Goal: Transaction & Acquisition: Purchase product/service

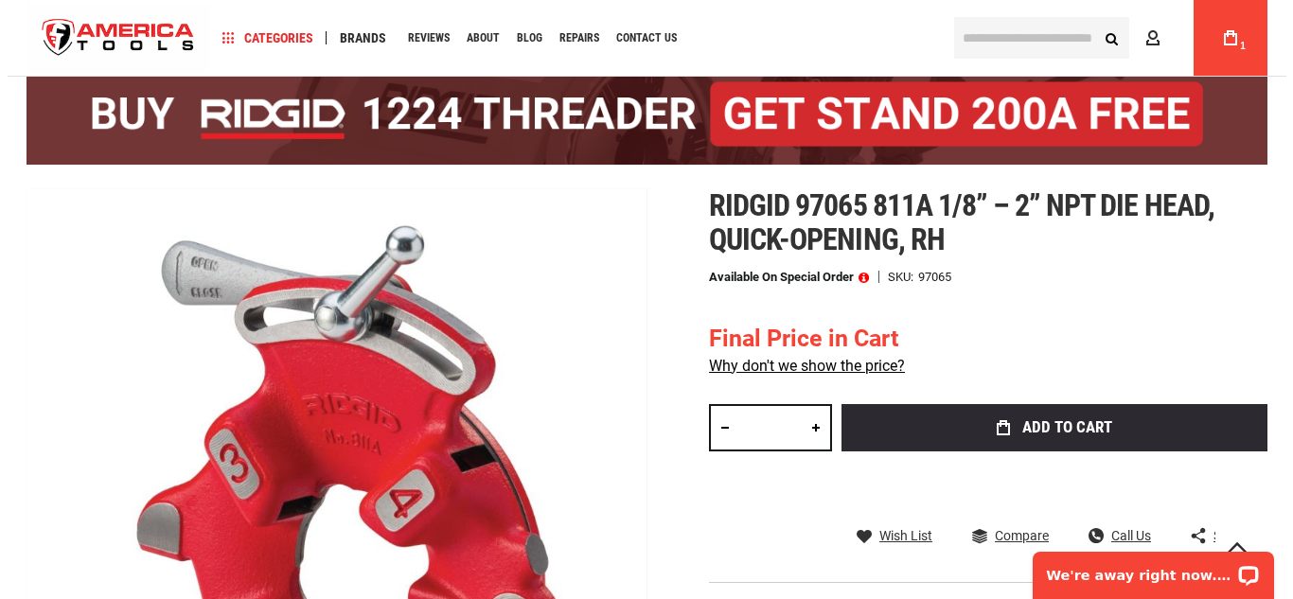
scroll to position [136, 0]
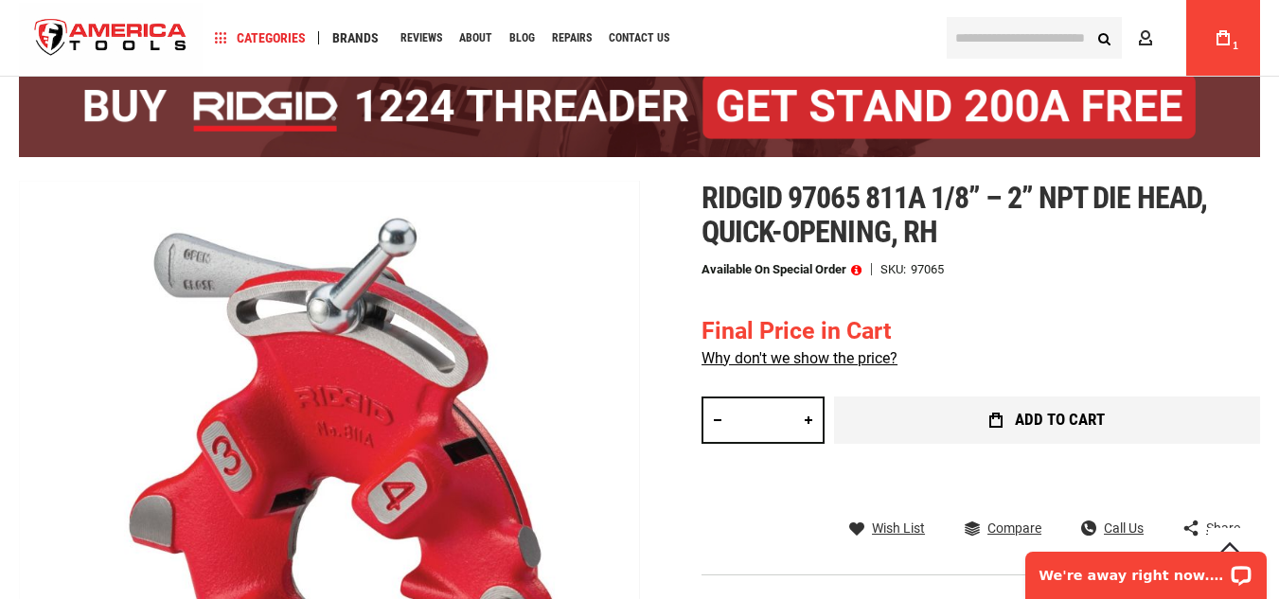
click at [1222, 416] on button "Add to Cart" at bounding box center [1047, 420] width 426 height 47
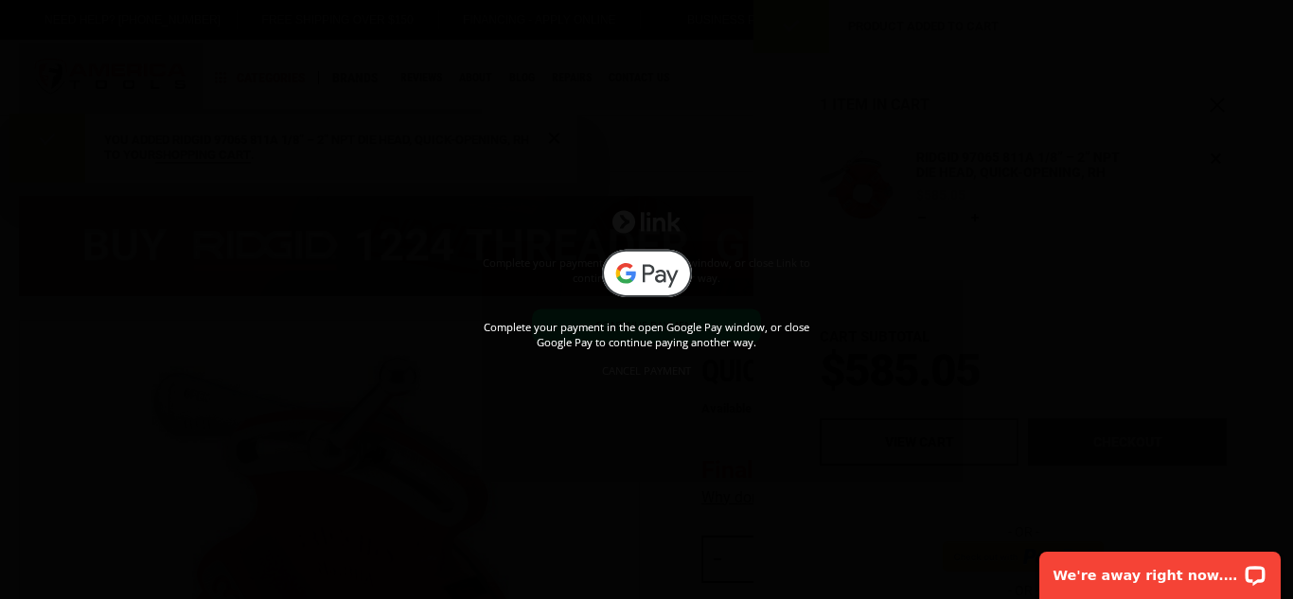
scroll to position [0, 0]
click at [940, 257] on div "Complete your payment in the open Google Pay window, or close Google Pay to con…" at bounding box center [646, 300] width 1293 height 102
click at [629, 374] on div "Complete your payment in the open Google Pay window, or close Google Pay to con…" at bounding box center [646, 299] width 1293 height 599
click at [629, 373] on div "Complete your payment in the open Google Pay window, or close Google Pay to con…" at bounding box center [646, 299] width 1293 height 599
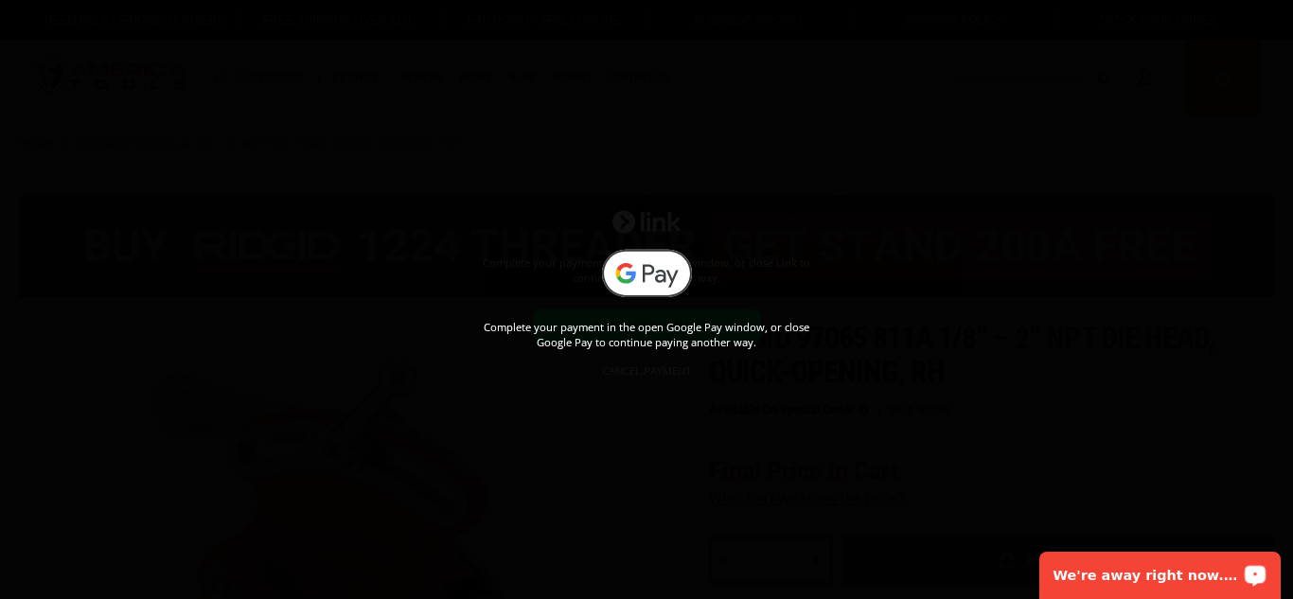
click at [629, 373] on div "Complete your payment in the open Google Pay window, or close Google Pay to con…" at bounding box center [646, 299] width 1293 height 599
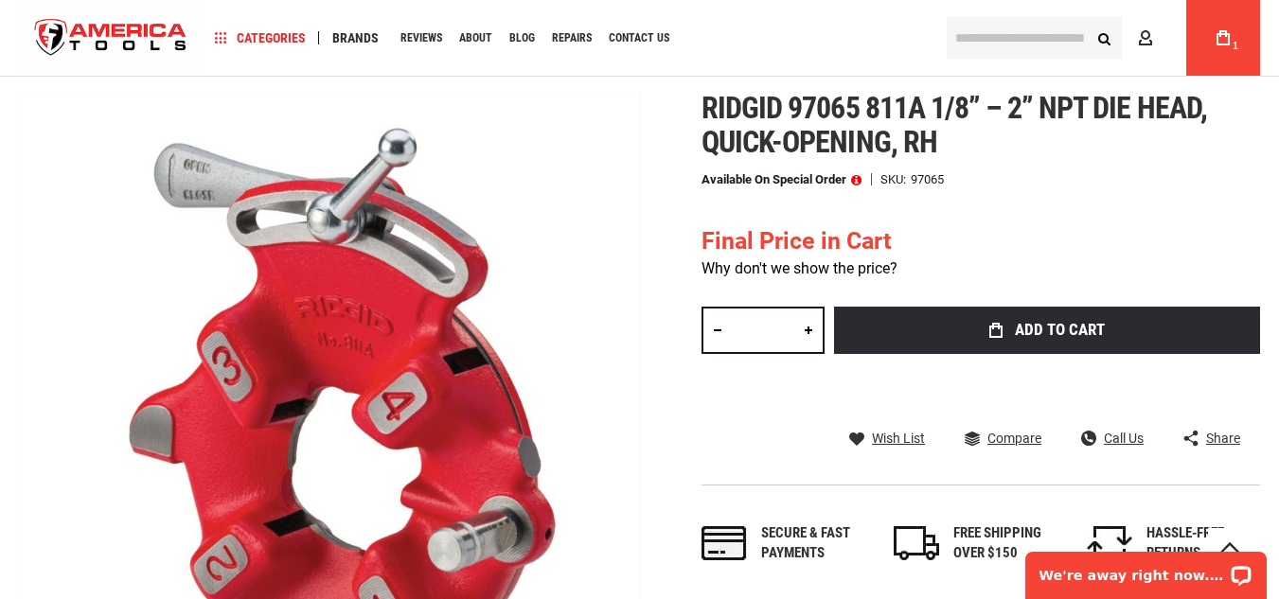
click at [834, 275] on link "Why don't we show the price?" at bounding box center [799, 268] width 196 height 18
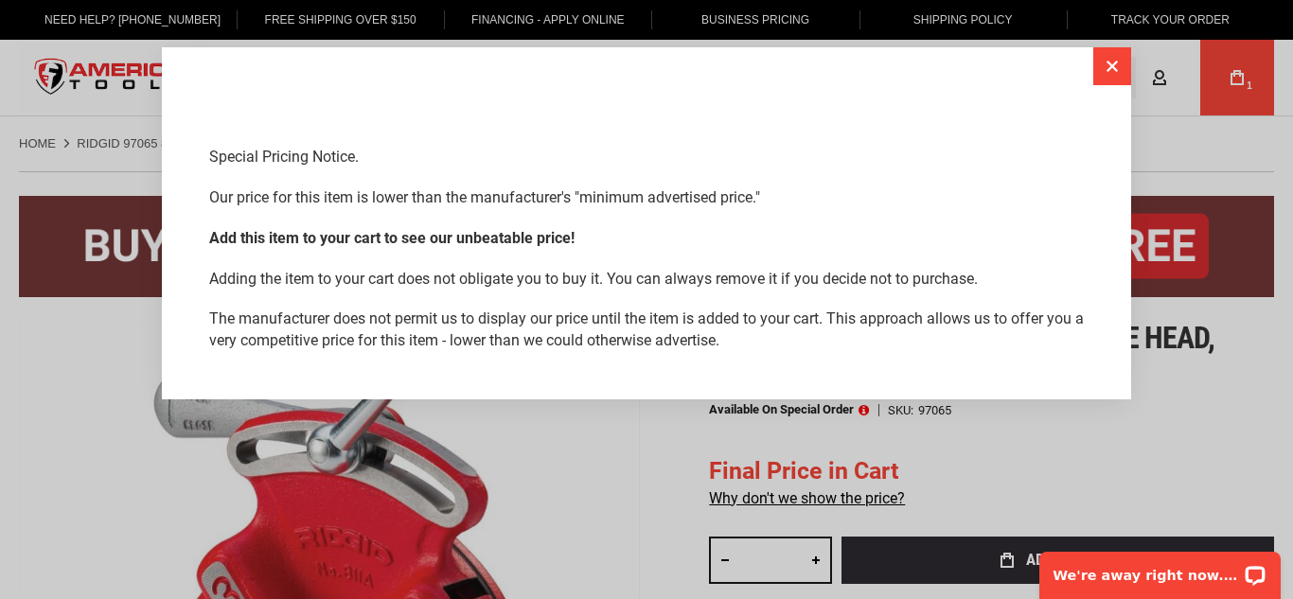
click at [1114, 56] on button "Close" at bounding box center [1112, 66] width 38 height 38
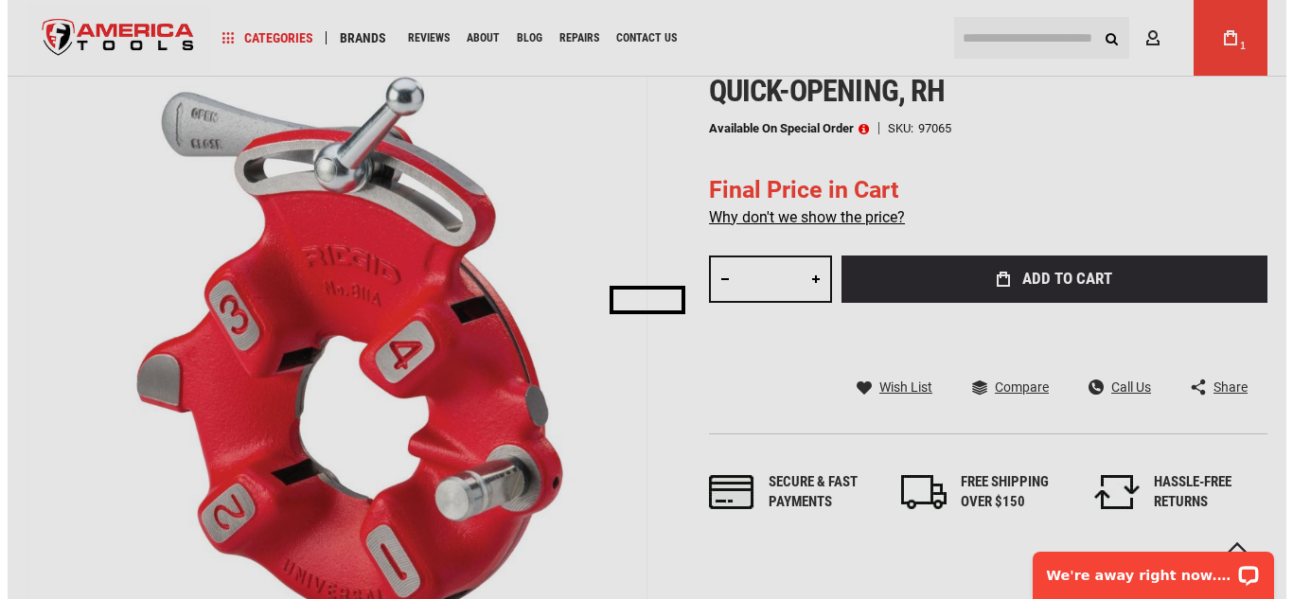
scroll to position [394, 0]
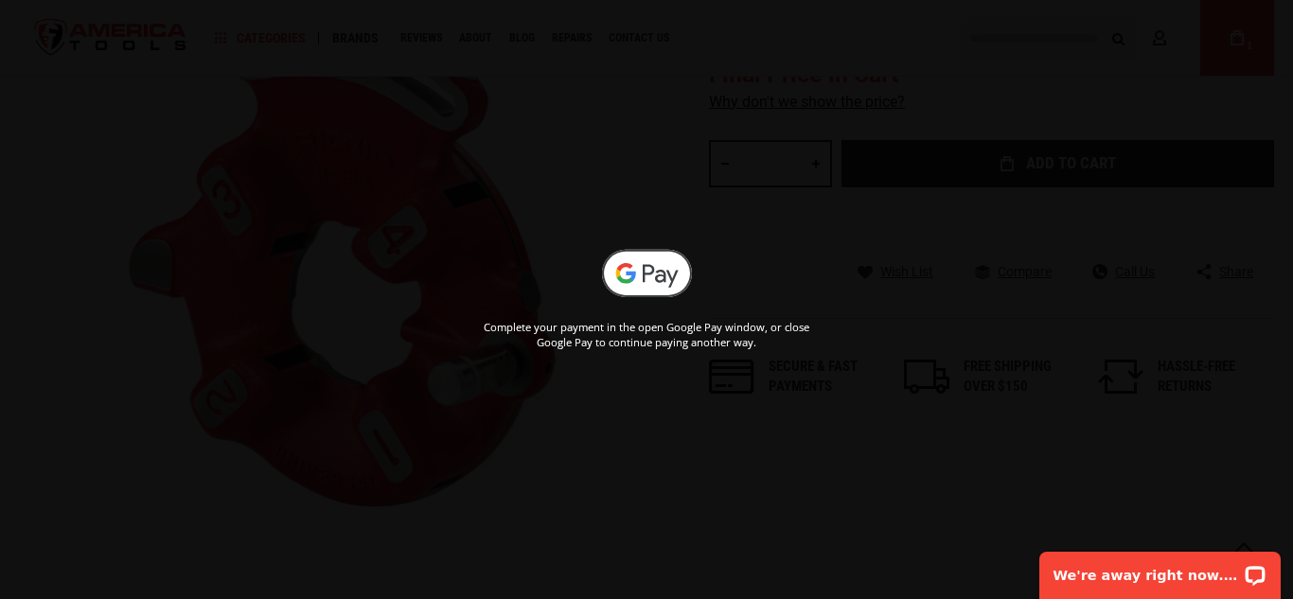
scroll to position [226, 0]
